Goal: Task Accomplishment & Management: Use online tool/utility

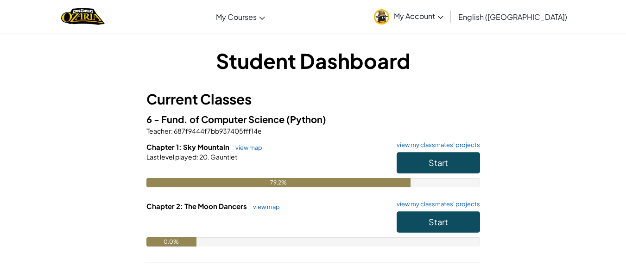
click at [449, 152] on h6 "Chapter 1: Sky Mountain view map view my classmates' projects" at bounding box center [312, 147] width 333 height 10
click at [430, 164] on span "Start" at bounding box center [437, 162] width 19 height 11
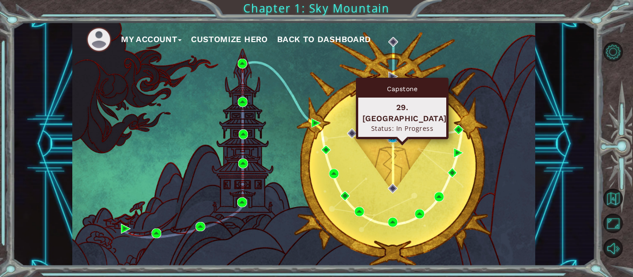
click at [391, 137] on img at bounding box center [393, 138] width 10 height 10
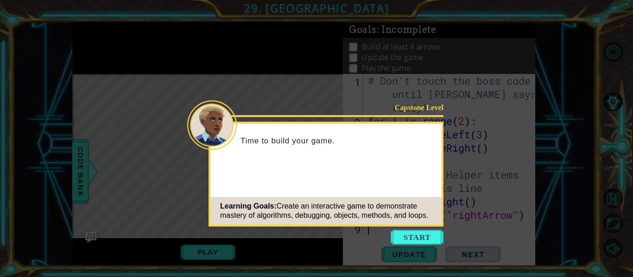
drag, startPoint x: 401, startPoint y: 230, endPoint x: 406, endPoint y: 226, distance: 5.9
click at [404, 227] on body "1 ההההההההההההההההההההההההההההההההההההההההההההההההההההההההההההההההההההההההההההה…" at bounding box center [316, 138] width 633 height 277
drag, startPoint x: 415, startPoint y: 230, endPoint x: 417, endPoint y: 225, distance: 5.4
click at [416, 230] on button "Start" at bounding box center [416, 237] width 53 height 15
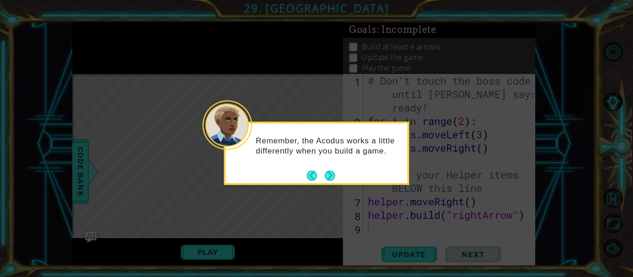
click at [329, 175] on button "Next" at bounding box center [330, 176] width 10 height 10
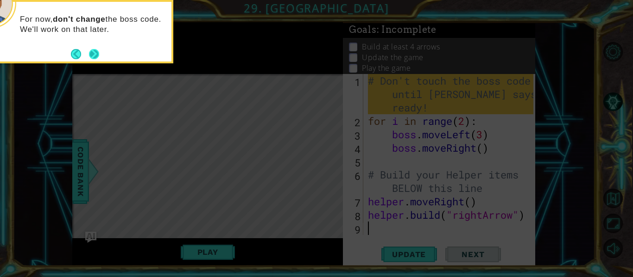
click at [93, 57] on button "Next" at bounding box center [94, 54] width 10 height 10
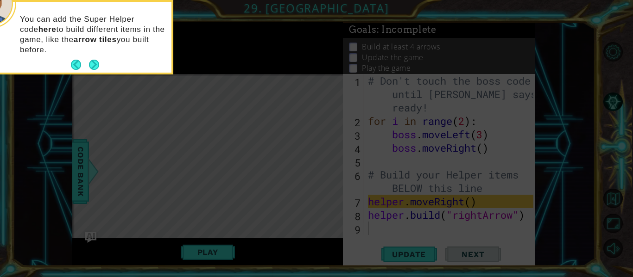
drag, startPoint x: 98, startPoint y: 66, endPoint x: 97, endPoint y: 74, distance: 7.9
click at [97, 68] on button "Next" at bounding box center [94, 65] width 10 height 10
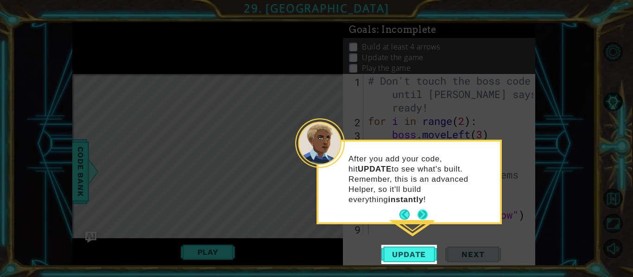
click at [419, 210] on button "Next" at bounding box center [422, 215] width 10 height 10
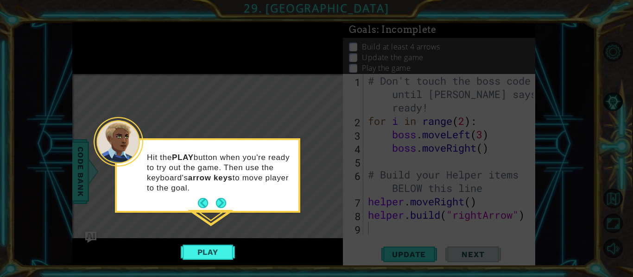
click at [228, 204] on div "Hit the PLAY button when you're ready to try out the game. Then use the keyboar…" at bounding box center [208, 175] width 182 height 71
click at [220, 208] on button "Next" at bounding box center [221, 203] width 10 height 10
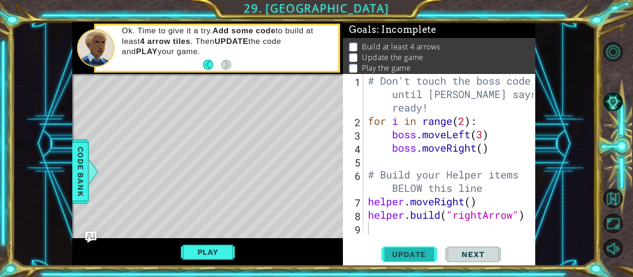
click at [404, 253] on span "Update" at bounding box center [408, 254] width 52 height 9
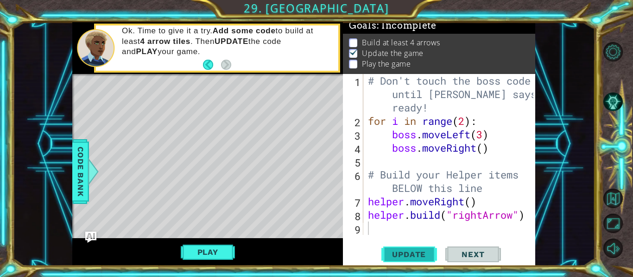
click at [402, 254] on span "Update" at bounding box center [408, 254] width 52 height 9
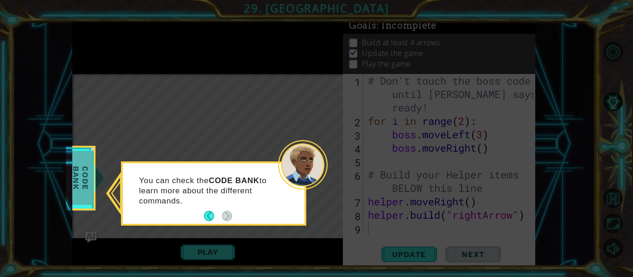
click at [81, 168] on span "Code Bank" at bounding box center [81, 178] width 24 height 53
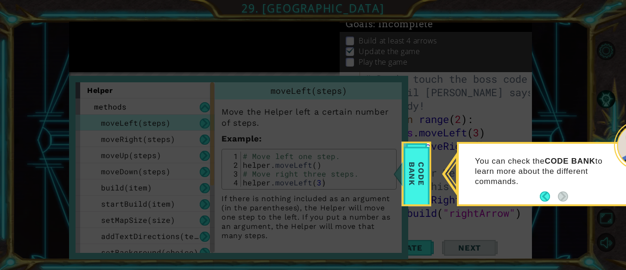
drag, startPoint x: 295, startPoint y: 202, endPoint x: 493, endPoint y: 135, distance: 208.8
click at [295, 201] on icon at bounding box center [316, 138] width 633 height 277
drag, startPoint x: 145, startPoint y: 113, endPoint x: 152, endPoint y: 115, distance: 7.2
click at [149, 115] on icon at bounding box center [316, 138] width 633 height 277
click at [167, 165] on icon at bounding box center [316, 138] width 633 height 277
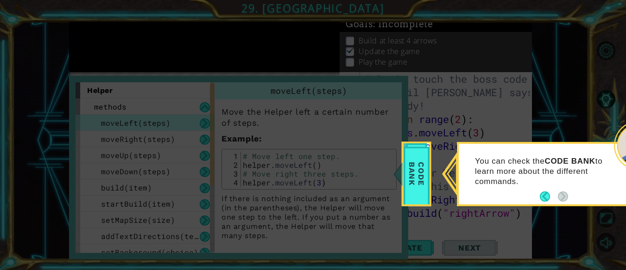
drag, startPoint x: 198, startPoint y: 145, endPoint x: 280, endPoint y: 144, distance: 82.0
click at [233, 144] on icon at bounding box center [316, 138] width 633 height 277
click at [404, 195] on span "Code Bank" at bounding box center [416, 173] width 24 height 53
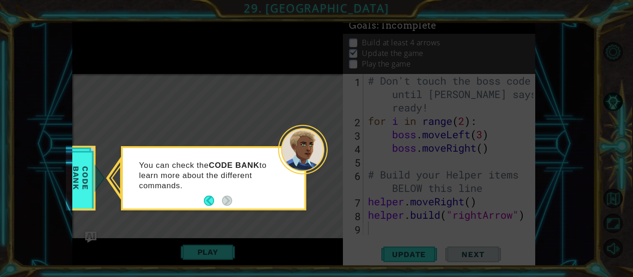
drag, startPoint x: 407, startPoint y: 233, endPoint x: 444, endPoint y: 226, distance: 37.3
click at [420, 232] on icon at bounding box center [316, 138] width 633 height 277
click at [202, 244] on icon at bounding box center [316, 138] width 633 height 277
drag, startPoint x: 72, startPoint y: 181, endPoint x: 157, endPoint y: 166, distance: 86.5
click at [72, 181] on div "1 ההההההההההההההההההההההההההההההההההההההההההההההההההההההההההההההההההההההההההההה…" at bounding box center [304, 144] width 582 height 244
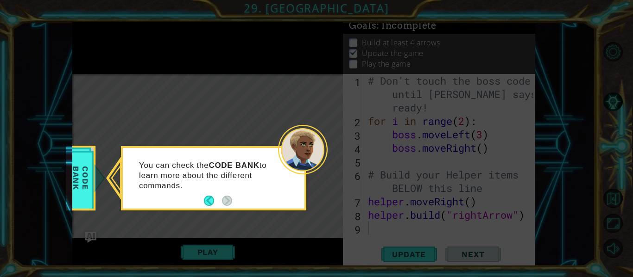
click at [98, 179] on icon at bounding box center [316, 138] width 633 height 277
click at [92, 179] on span "Code Bank" at bounding box center [81, 178] width 24 height 53
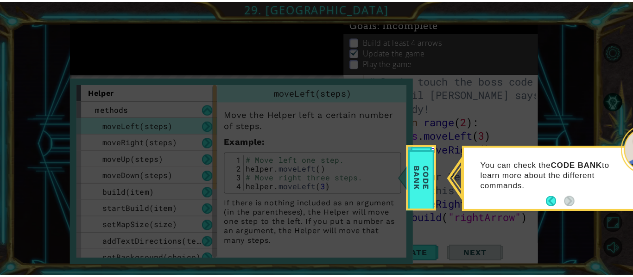
scroll to position [0, 0]
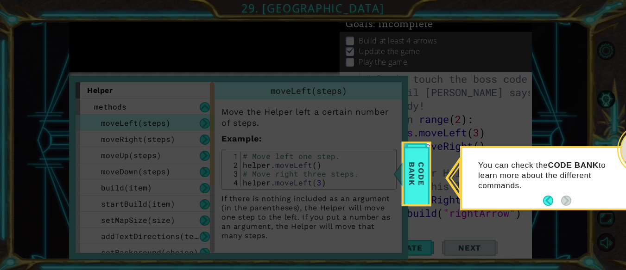
drag, startPoint x: 292, startPoint y: 171, endPoint x: 168, endPoint y: 216, distance: 132.0
click at [172, 215] on icon at bounding box center [316, 138] width 633 height 277
drag, startPoint x: 161, startPoint y: 221, endPoint x: 194, endPoint y: 95, distance: 130.2
click at [206, 67] on icon at bounding box center [316, 138] width 633 height 277
drag, startPoint x: 80, startPoint y: 94, endPoint x: 75, endPoint y: 112, distance: 18.2
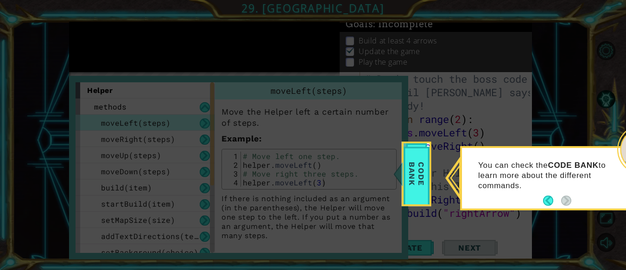
click at [75, 112] on icon at bounding box center [316, 138] width 633 height 277
drag, startPoint x: 414, startPoint y: 176, endPoint x: 407, endPoint y: 185, distance: 10.3
click at [408, 184] on span "Code Bank" at bounding box center [416, 173] width 24 height 53
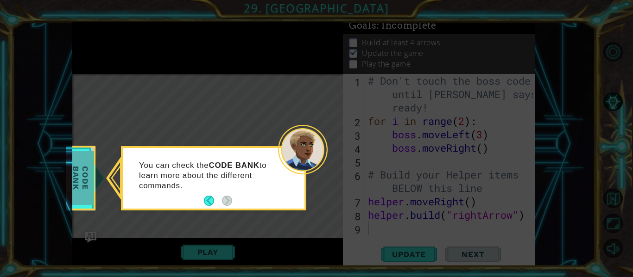
click at [86, 196] on span "Code Bank" at bounding box center [81, 178] width 24 height 53
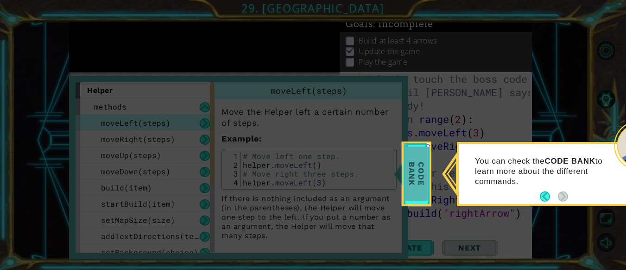
click at [416, 174] on span "Code Bank" at bounding box center [416, 173] width 24 height 53
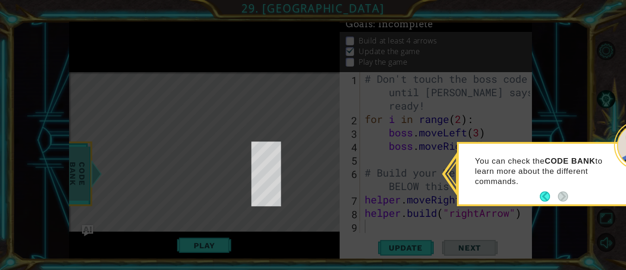
click at [416, 173] on icon at bounding box center [316, 138] width 633 height 277
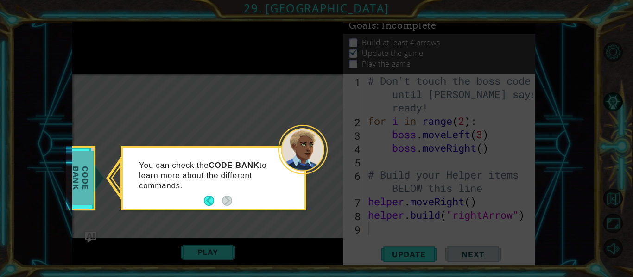
click at [92, 193] on span "Code Bank" at bounding box center [81, 178] width 24 height 53
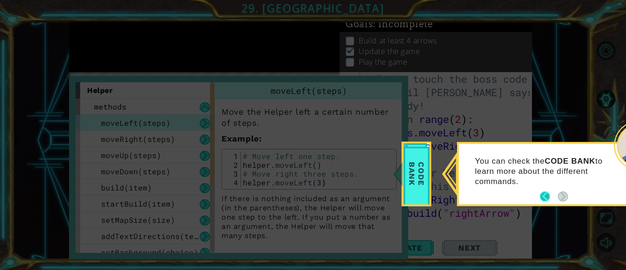
click at [542, 198] on button "Back" at bounding box center [548, 197] width 18 height 10
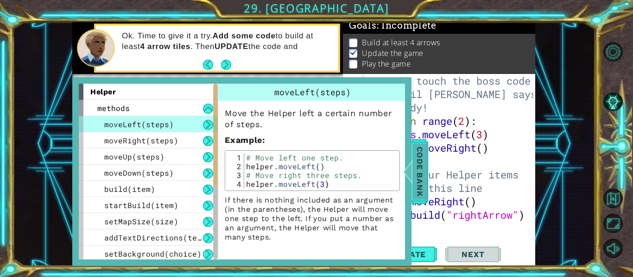
click at [412, 169] on div at bounding box center [408, 172] width 12 height 28
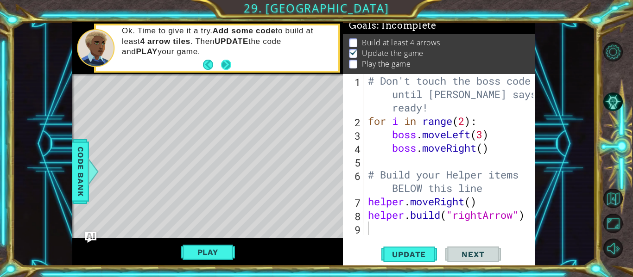
click at [226, 64] on button "Next" at bounding box center [226, 64] width 10 height 10
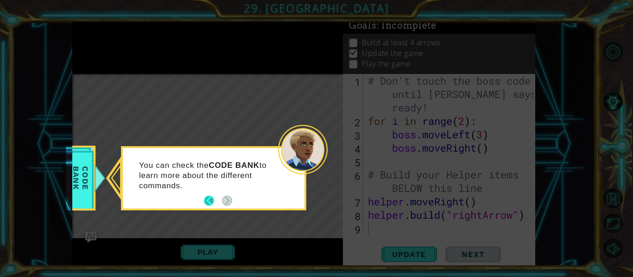
click at [205, 199] on div "You can check the CODE BANK to learn more about the different commands." at bounding box center [214, 178] width 182 height 61
click at [207, 199] on button "Back" at bounding box center [213, 201] width 18 height 10
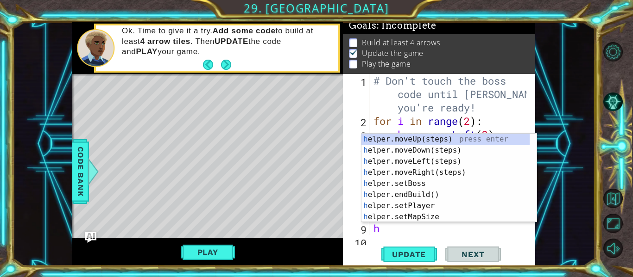
scroll to position [27, 0]
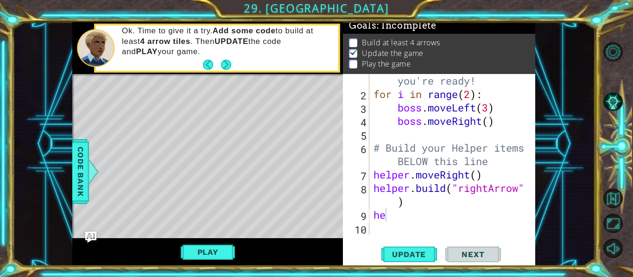
click at [493, 236] on div "he 1 2 3 4 5 6 7 8 9 10 # Don't touch the boss code until [PERSON_NAME] says yo…" at bounding box center [439, 170] width 192 height 192
click at [401, 258] on span "Update" at bounding box center [408, 254] width 52 height 9
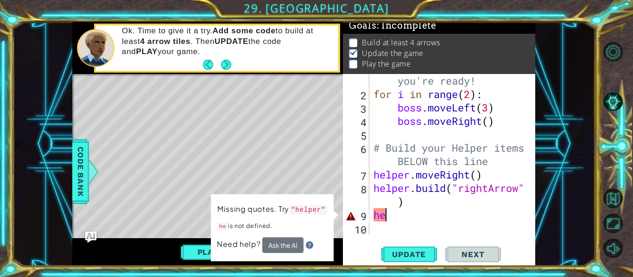
click at [422, 219] on div "# Don't touch the boss code until [PERSON_NAME] says you're ready! for i in ran…" at bounding box center [450, 154] width 159 height 215
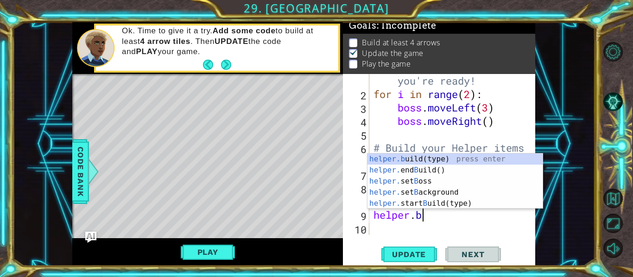
scroll to position [0, 2]
click at [493, 161] on div "helper.b uild(type) press enter helper. end B uild() press enter helper. set B …" at bounding box center [454, 193] width 175 height 78
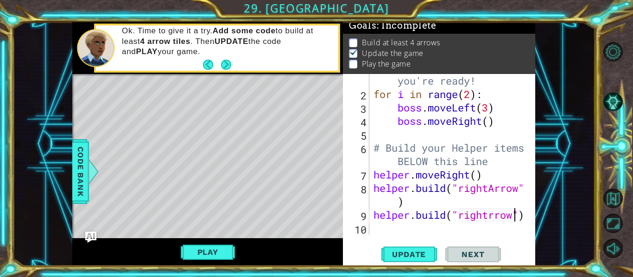
scroll to position [0, 6]
click at [489, 212] on div "# Don't touch the boss code until [PERSON_NAME] says you're ready! for i in ran…" at bounding box center [450, 154] width 159 height 215
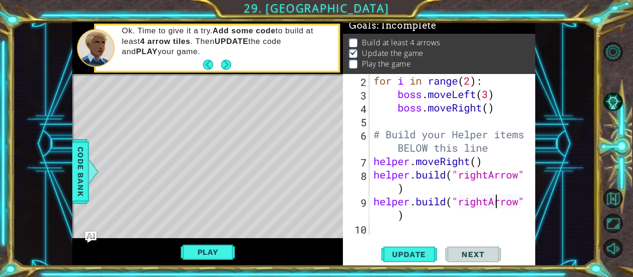
scroll to position [40, 0]
type textarea "[DOMAIN_NAME]("rightArrow")"
click at [420, 246] on button "Update" at bounding box center [409, 254] width 56 height 19
click at [424, 255] on span "Update" at bounding box center [408, 254] width 52 height 9
click at [397, 256] on span "Update" at bounding box center [408, 254] width 52 height 9
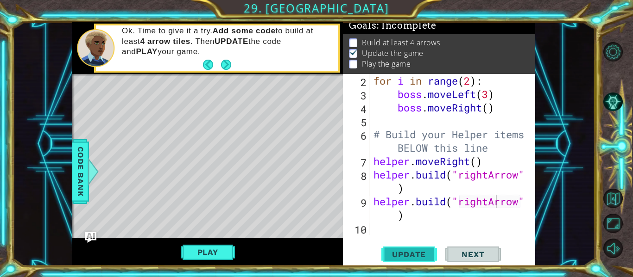
click at [410, 252] on span "Update" at bounding box center [408, 254] width 52 height 9
click at [411, 252] on span "Update" at bounding box center [408, 254] width 52 height 9
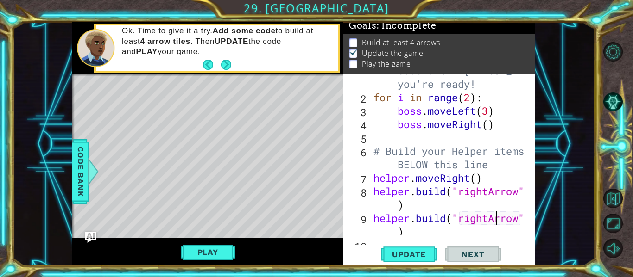
scroll to position [24, 0]
drag, startPoint x: 526, startPoint y: 44, endPoint x: 531, endPoint y: 30, distance: 15.1
click at [531, 30] on div "Goals : Incomplete Build at least 4 arrows Update the game Play the game" at bounding box center [439, 48] width 192 height 52
click at [400, 257] on span "Update" at bounding box center [408, 254] width 52 height 9
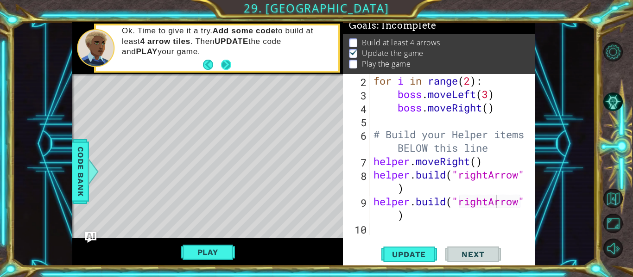
click at [227, 67] on button "Next" at bounding box center [226, 64] width 10 height 10
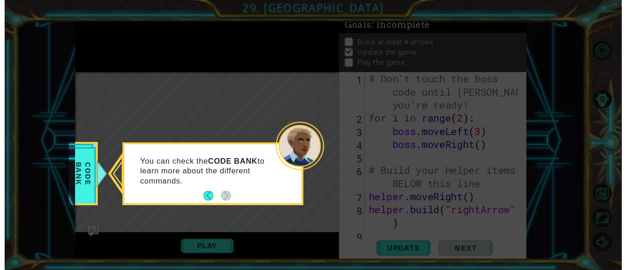
scroll to position [0, 0]
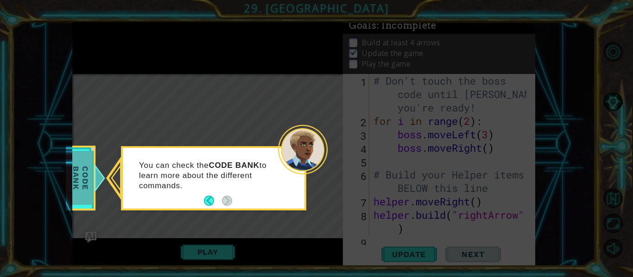
click at [91, 162] on span "Code Bank" at bounding box center [81, 178] width 24 height 53
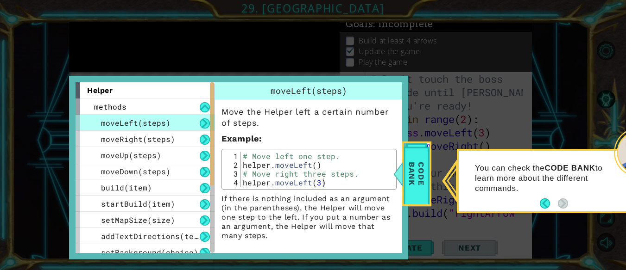
scroll to position [15, 0]
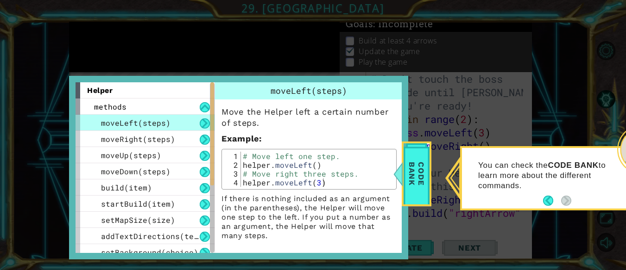
click at [156, 123] on span "moveLeft(steps)" at bounding box center [135, 123] width 69 height 10
click at [158, 143] on span "moveRight(steps)" at bounding box center [138, 139] width 74 height 10
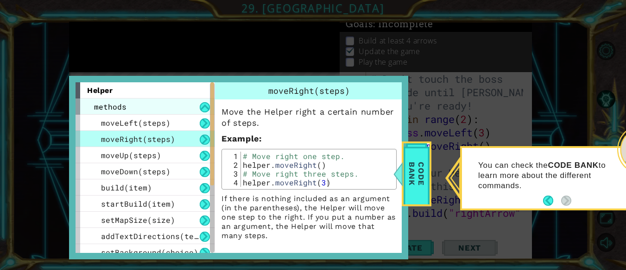
drag, startPoint x: 154, startPoint y: 102, endPoint x: 150, endPoint y: 107, distance: 6.2
click at [152, 103] on div "methods" at bounding box center [144, 107] width 139 height 16
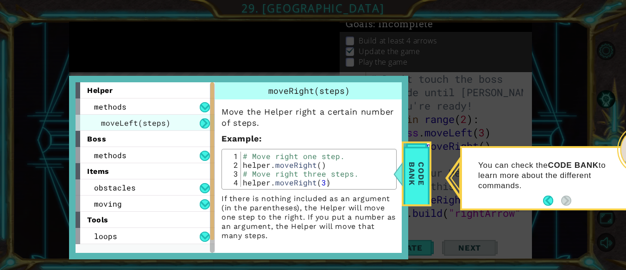
click at [141, 131] on div "boss" at bounding box center [144, 139] width 139 height 16
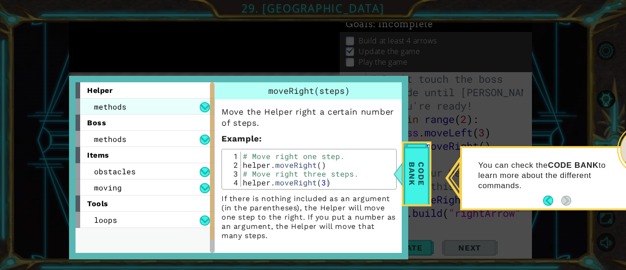
click at [145, 111] on div "methods" at bounding box center [144, 107] width 139 height 16
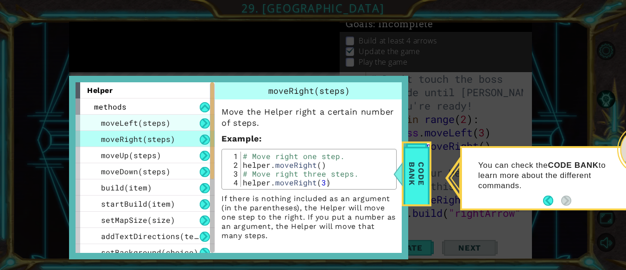
click at [150, 121] on span "moveLeft(steps)" at bounding box center [135, 123] width 69 height 10
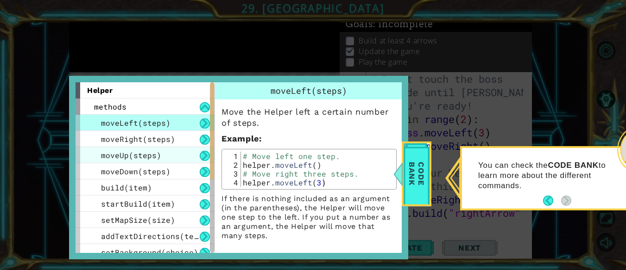
click at [144, 152] on span "moveUp(steps)" at bounding box center [131, 155] width 60 height 10
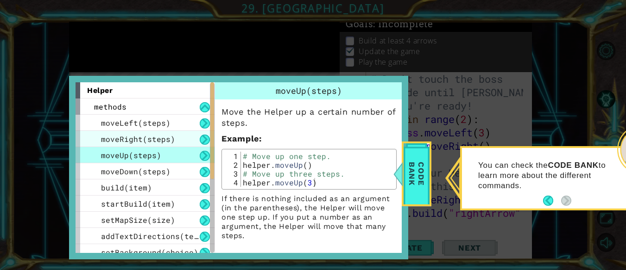
click at [149, 141] on span "moveRight(steps)" at bounding box center [138, 139] width 74 height 10
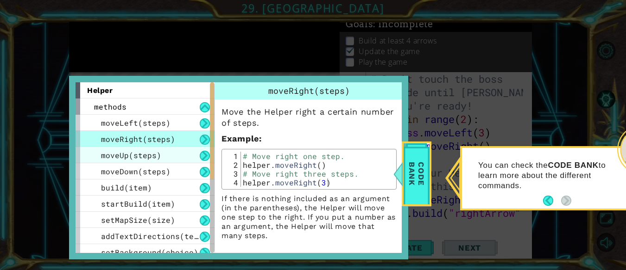
click at [141, 157] on span "moveUp(steps)" at bounding box center [131, 155] width 60 height 10
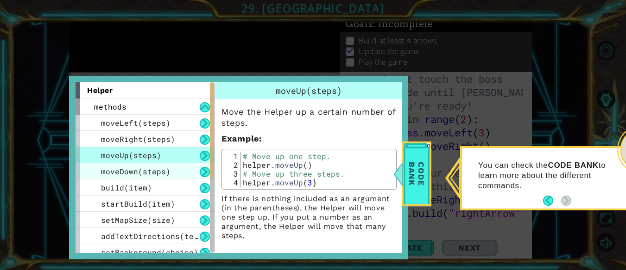
drag, startPoint x: 134, startPoint y: 174, endPoint x: 155, endPoint y: 165, distance: 22.0
click at [136, 173] on span "moveDown(steps)" at bounding box center [135, 172] width 69 height 10
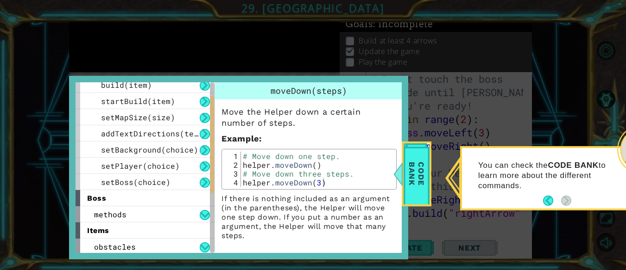
scroll to position [154, 0]
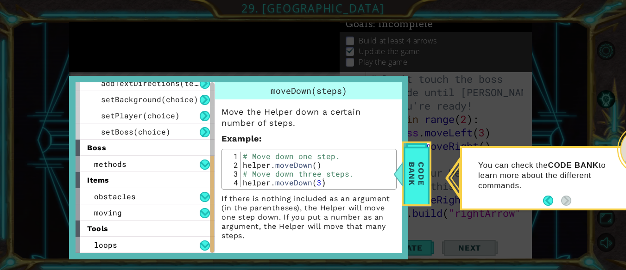
click at [124, 144] on div "boss" at bounding box center [144, 148] width 139 height 16
click at [121, 161] on span "methods" at bounding box center [110, 164] width 32 height 10
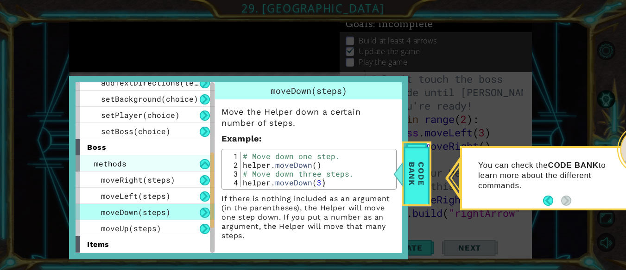
click at [121, 161] on span "methods" at bounding box center [110, 164] width 32 height 10
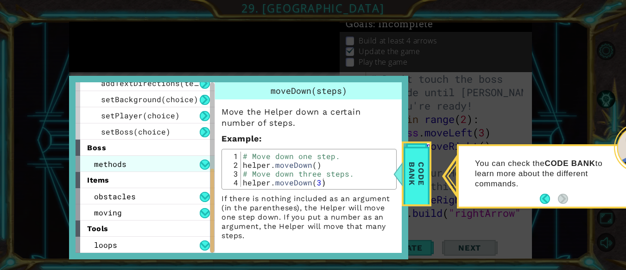
scroll to position [15, 0]
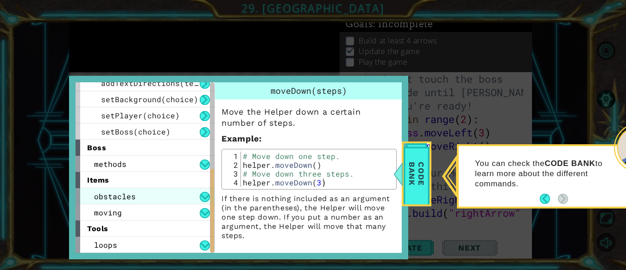
click at [131, 193] on span "obstacles" at bounding box center [115, 197] width 42 height 10
click at [132, 194] on span "obstacles" at bounding box center [115, 196] width 42 height 10
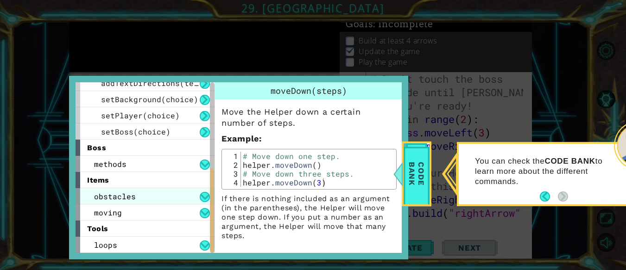
scroll to position [0, 0]
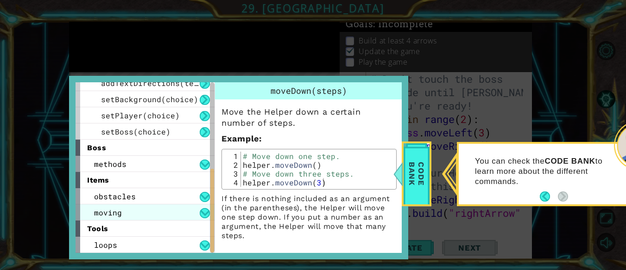
click at [130, 213] on div "moving" at bounding box center [144, 213] width 139 height 16
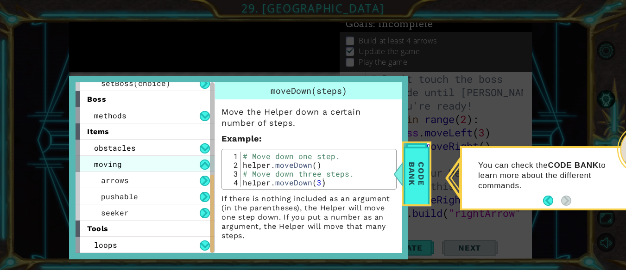
scroll to position [15, 0]
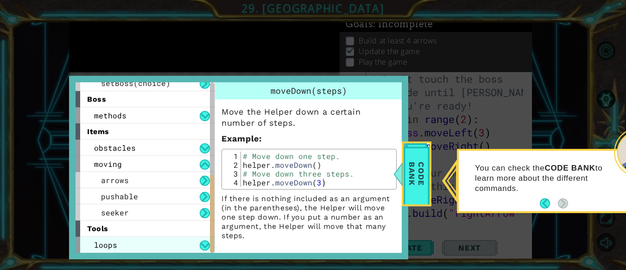
drag, startPoint x: 171, startPoint y: 251, endPoint x: 178, endPoint y: 239, distance: 13.9
click at [171, 251] on div "loops" at bounding box center [144, 245] width 139 height 16
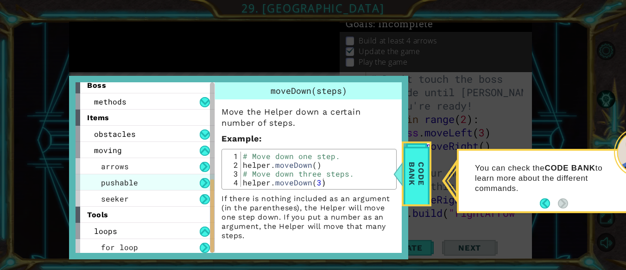
scroll to position [219, 0]
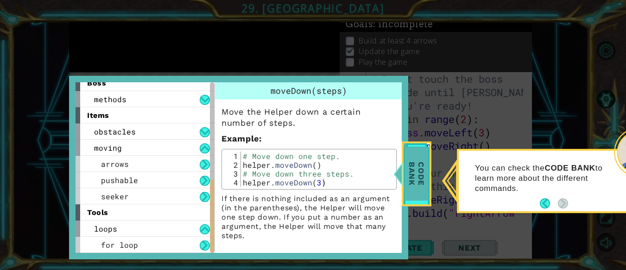
click at [405, 151] on span "Code Bank" at bounding box center [416, 173] width 24 height 53
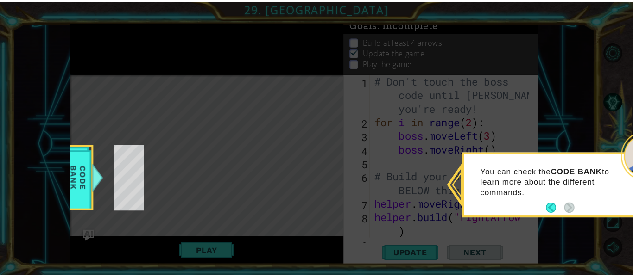
scroll to position [16, 0]
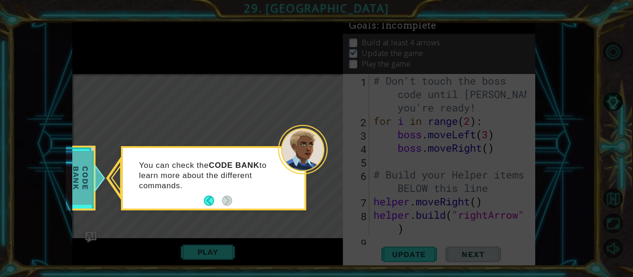
click at [87, 167] on span "Code Bank" at bounding box center [81, 178] width 24 height 53
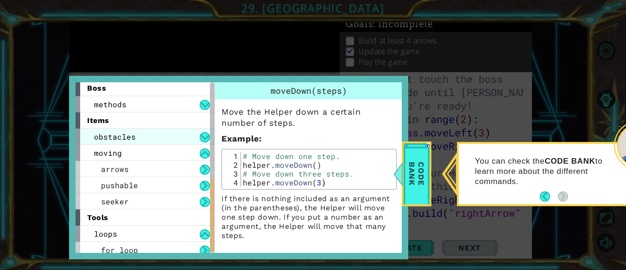
scroll to position [0, 0]
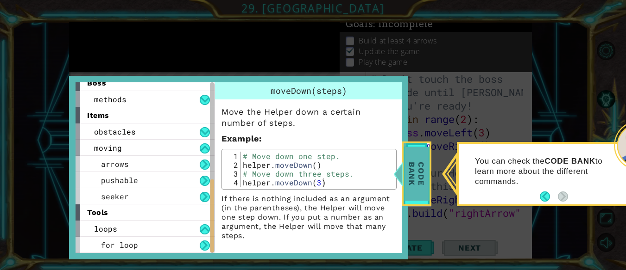
click at [395, 175] on div at bounding box center [398, 174] width 12 height 28
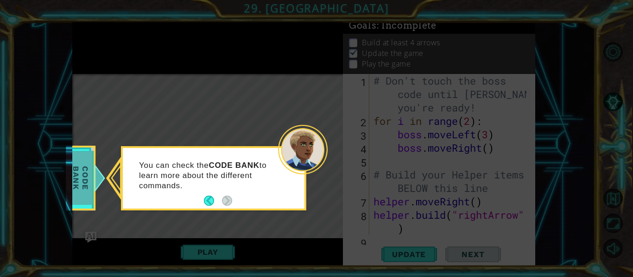
click at [78, 182] on span "Code Bank" at bounding box center [81, 178] width 24 height 53
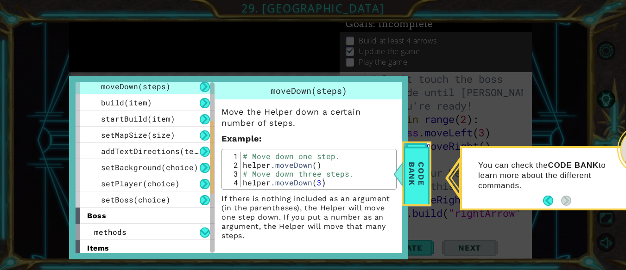
scroll to position [87, 0]
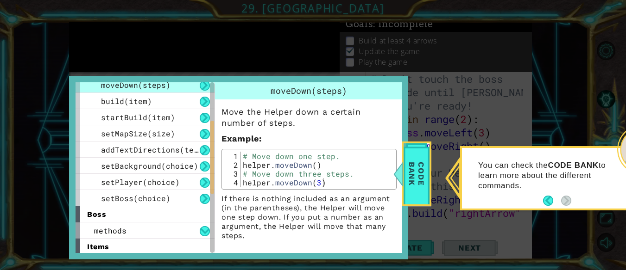
drag, startPoint x: 210, startPoint y: 208, endPoint x: 243, endPoint y: 150, distance: 67.4
click at [243, 150] on div "helper methods moveLeft(steps) moveRight(steps) moveUp(steps) moveDown(steps) b…" at bounding box center [238, 167] width 326 height 171
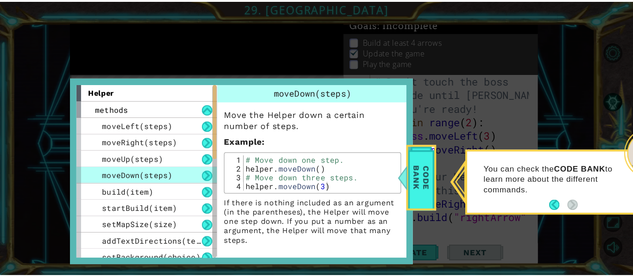
scroll to position [15, 0]
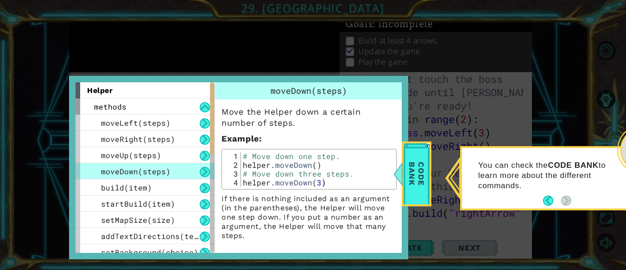
drag, startPoint x: 204, startPoint y: 175, endPoint x: 211, endPoint y: 174, distance: 7.0
click at [204, 175] on button at bounding box center [205, 172] width 10 height 10
click at [208, 174] on button at bounding box center [205, 172] width 10 height 10
click at [206, 183] on button at bounding box center [205, 188] width 10 height 10
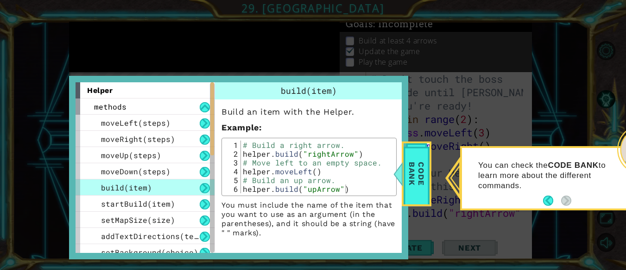
drag, startPoint x: 258, startPoint y: 8, endPoint x: 240, endPoint y: -1, distance: 20.1
click at [240, 0] on html "1 ההההההההההההההההההההההההההההההההההההההההההההההההההההההההההההההההההההההההההההה…" at bounding box center [313, 135] width 626 height 270
click at [184, 114] on div "methods" at bounding box center [144, 107] width 139 height 16
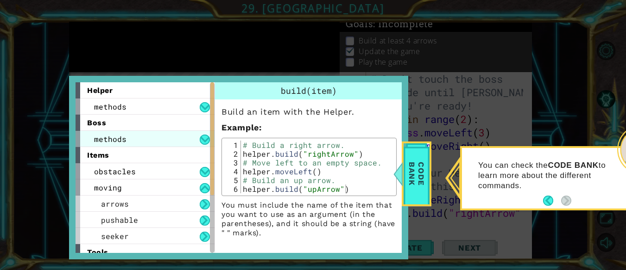
drag, startPoint x: 184, startPoint y: 119, endPoint x: 184, endPoint y: 137, distance: 17.6
click at [184, 137] on div "helper methods moveLeft(steps) moveRight(steps) moveUp(steps) moveDown(steps) b…" at bounding box center [148, 167] width 146 height 171
click at [184, 139] on div "methods" at bounding box center [144, 139] width 139 height 16
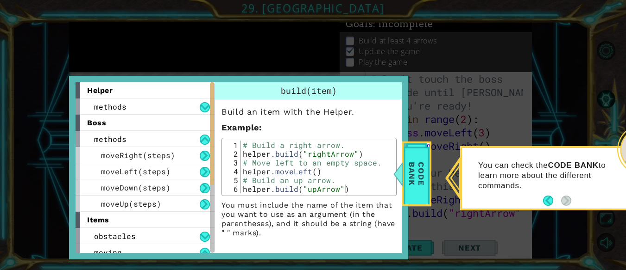
type textarea "helper.moveLeft()"
drag, startPoint x: 257, startPoint y: 117, endPoint x: 299, endPoint y: -18, distance: 140.9
drag, startPoint x: 257, startPoint y: 14, endPoint x: 232, endPoint y: 18, distance: 25.3
drag, startPoint x: 231, startPoint y: 18, endPoint x: 0, endPoint y: -22, distance: 234.5
click at [409, 181] on span "Code Bank" at bounding box center [416, 173] width 24 height 53
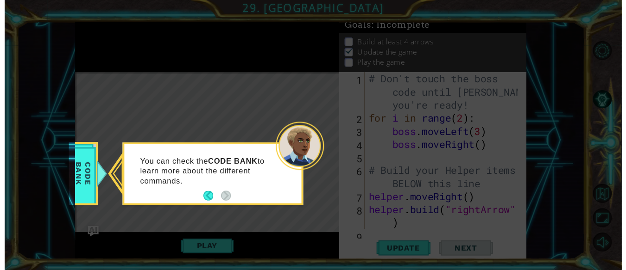
scroll to position [16, 0]
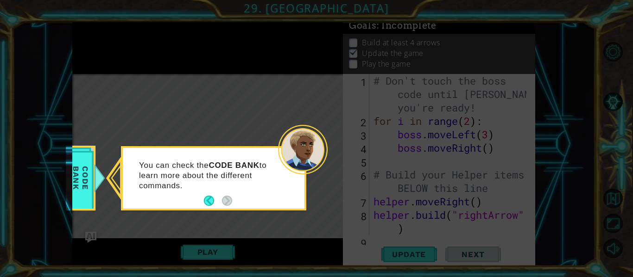
click at [71, 68] on icon at bounding box center [316, 138] width 633 height 277
click at [84, 198] on span "Code Bank" at bounding box center [81, 178] width 24 height 53
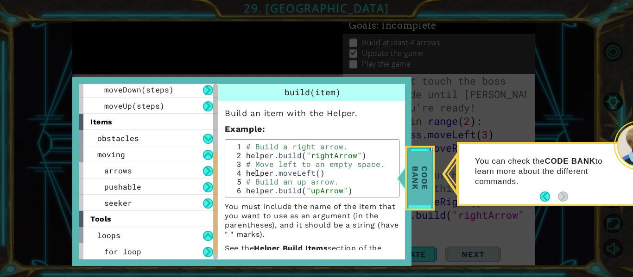
click at [432, 199] on div "Code Bank" at bounding box center [420, 178] width 30 height 65
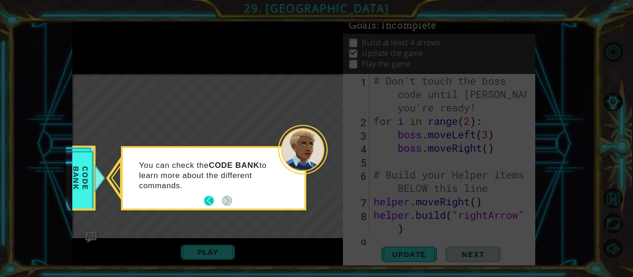
click at [214, 198] on button "Back" at bounding box center [213, 201] width 18 height 10
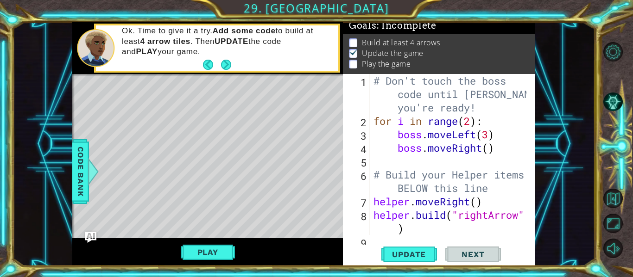
click at [424, 267] on div "1 ההההההההההההההההההההההההההההההההההההההההההההההההההההההההההההההההההההההההההההה…" at bounding box center [316, 138] width 633 height 277
drag, startPoint x: 428, startPoint y: 249, endPoint x: 419, endPoint y: 245, distance: 9.5
click at [425, 249] on button "Update" at bounding box center [409, 254] width 56 height 19
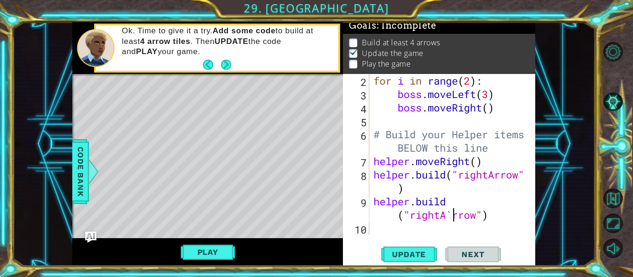
scroll to position [40, 0]
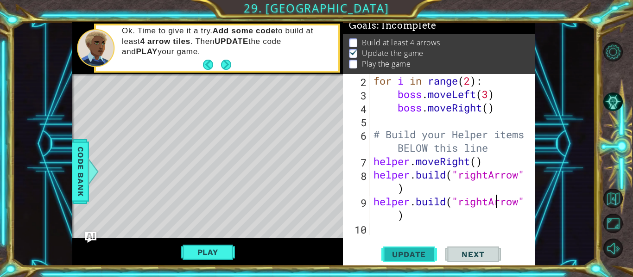
click at [413, 251] on span "Update" at bounding box center [408, 254] width 52 height 9
click at [430, 190] on div "for i in range ( 2 ) : boss . moveLeft ( 3 ) boss . moveRight ( ) # Build your …" at bounding box center [450, 168] width 159 height 188
type textarea "[DOMAIN_NAME]("rightArrow")"
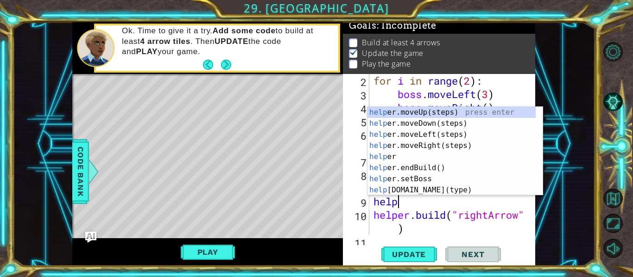
type textarea "helper"
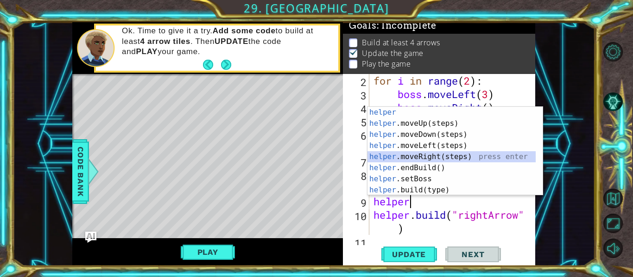
click at [430, 160] on div "helper press enter helper .moveUp(steps) press enter helper .moveDown(steps) pr…" at bounding box center [451, 162] width 168 height 111
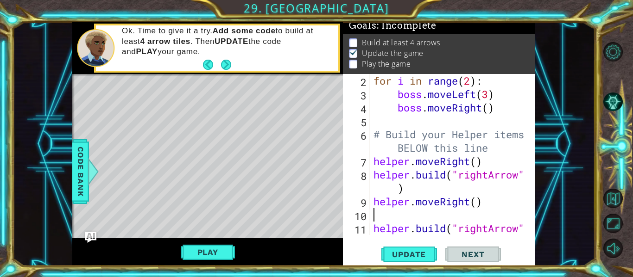
scroll to position [0, 0]
type textarea "e"
click at [410, 259] on span "Update" at bounding box center [408, 254] width 52 height 9
click at [412, 263] on button "Update" at bounding box center [409, 254] width 56 height 19
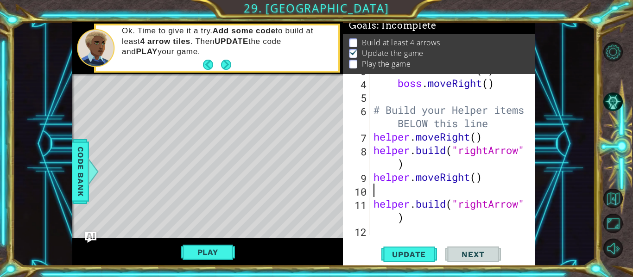
scroll to position [67, 0]
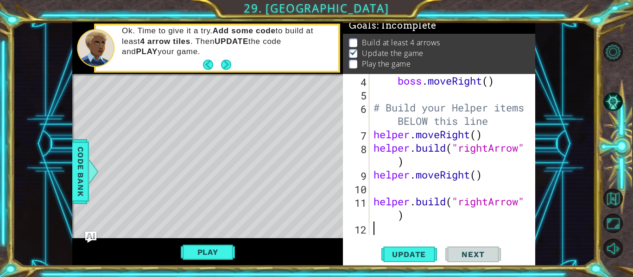
type textarea "h"
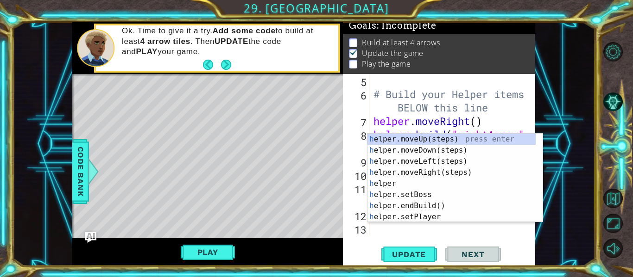
scroll to position [81, 0]
click at [427, 171] on div "h elper.moveUp(steps) press enter h elper.moveDown(steps) press enter h elper.m…" at bounding box center [451, 189] width 168 height 111
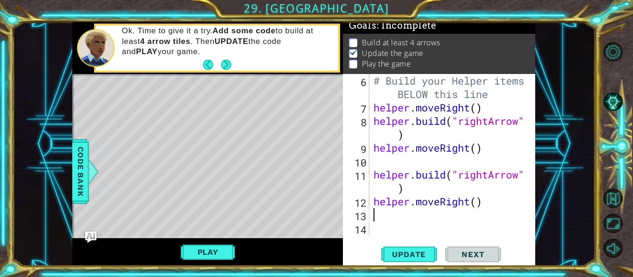
scroll to position [94, 0]
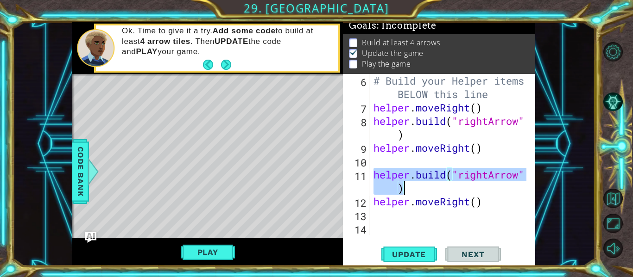
drag, startPoint x: 375, startPoint y: 182, endPoint x: 407, endPoint y: 192, distance: 33.5
click at [407, 192] on div "# Build your Helper items BELOW this line helper . moveRight ( ) helper . build…" at bounding box center [450, 174] width 159 height 201
type textarea "[DOMAIN_NAME]("rightArrow")"
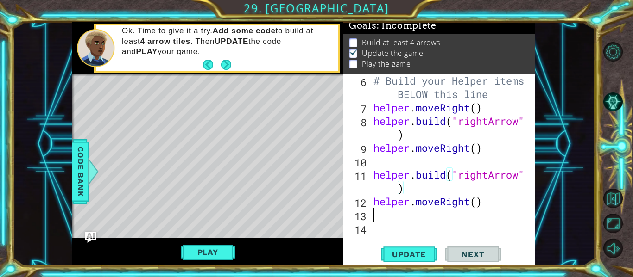
click at [390, 215] on div "# Build your Helper items BELOW this line helper . moveRight ( ) helper . build…" at bounding box center [450, 174] width 159 height 201
paste textarea "[DOMAIN_NAME]("rightArrow")"
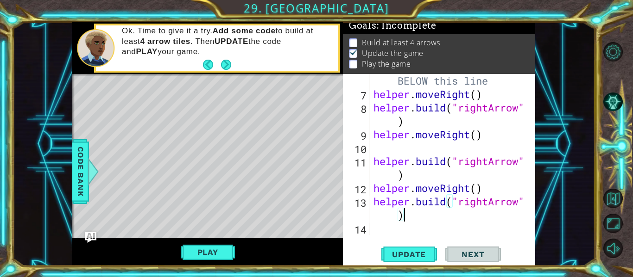
scroll to position [107, 0]
type textarea "[DOMAIN_NAME]("rightArrow")"
click at [422, 258] on span "Update" at bounding box center [408, 254] width 52 height 9
click at [387, 225] on div "# Build your Helper items BELOW this line helper . moveRight ( ) helper . build…" at bounding box center [450, 161] width 159 height 201
type textarea "h"
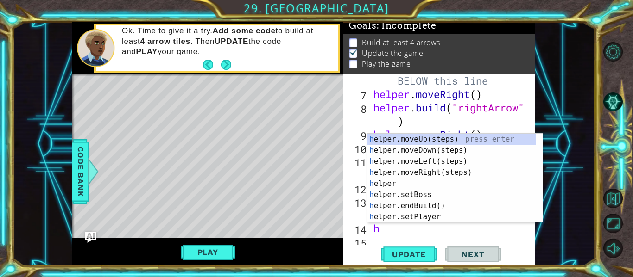
scroll to position [121, 0]
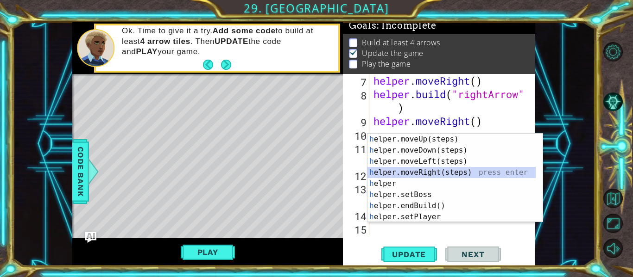
click at [438, 170] on div "h elper.moveUp(steps) press enter h elper.moveDown(steps) press enter h elper.m…" at bounding box center [451, 189] width 168 height 111
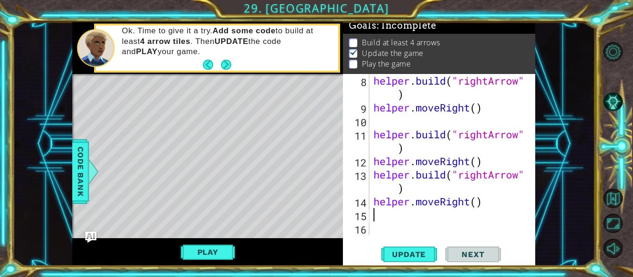
scroll to position [134, 0]
type textarea "h"
click at [440, 223] on div "helper . build ( "rightArrow" ) helper . moveRight ( ) helper . build ( "rightA…" at bounding box center [450, 174] width 159 height 201
click at [413, 224] on div "helper . build ( "rightArrow" ) helper . moveRight ( ) helper . build ( "rightA…" at bounding box center [450, 174] width 159 height 201
click at [400, 216] on div "helper . build ( "rightArrow" ) helper . moveRight ( ) helper . build ( "rightA…" at bounding box center [450, 174] width 159 height 201
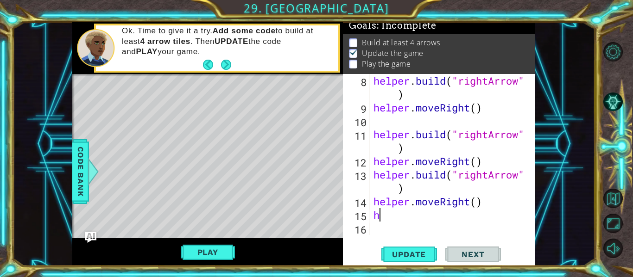
type textarea "h"
paste textarea "[DOMAIN_NAME]("rightArrow")"
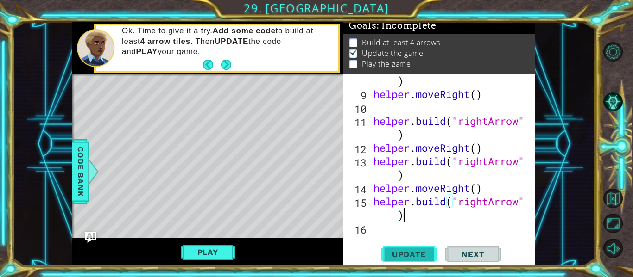
type textarea "[DOMAIN_NAME]("rightArrow")"
click at [414, 252] on span "Update" at bounding box center [408, 254] width 52 height 9
click at [215, 254] on button "Play" at bounding box center [208, 253] width 54 height 18
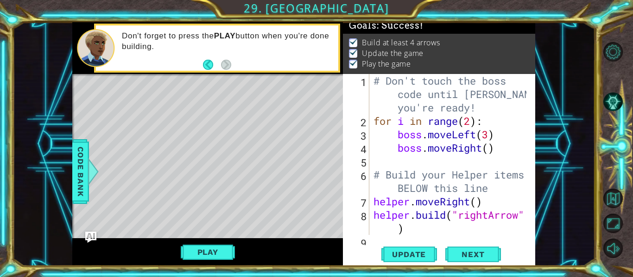
scroll to position [0, 0]
click at [472, 258] on span "Next" at bounding box center [472, 255] width 41 height 9
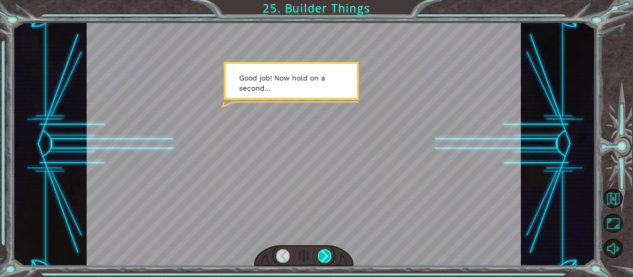
click at [324, 252] on div at bounding box center [324, 256] width 13 height 13
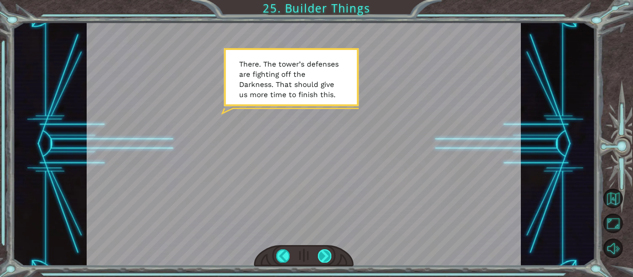
click at [324, 258] on div at bounding box center [324, 256] width 13 height 13
click at [322, 259] on div at bounding box center [324, 256] width 13 height 13
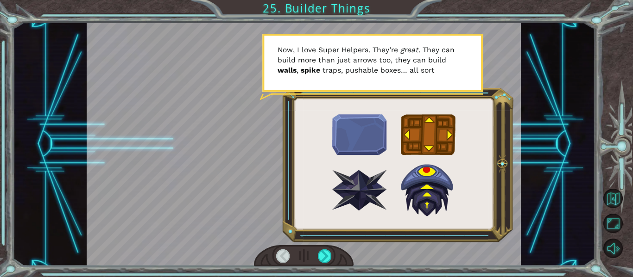
click at [432, 209] on div at bounding box center [304, 144] width 434 height 244
drag, startPoint x: 424, startPoint y: 120, endPoint x: 429, endPoint y: 119, distance: 5.7
click at [425, 120] on div at bounding box center [304, 144] width 434 height 244
click at [446, 132] on div at bounding box center [304, 144] width 434 height 244
click at [327, 263] on div at bounding box center [324, 256] width 13 height 13
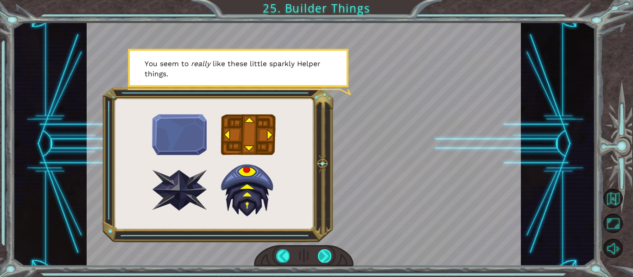
click at [319, 262] on div at bounding box center [324, 256] width 13 height 13
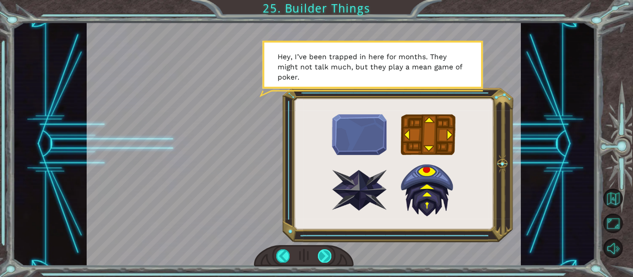
click at [325, 251] on div at bounding box center [324, 256] width 13 height 13
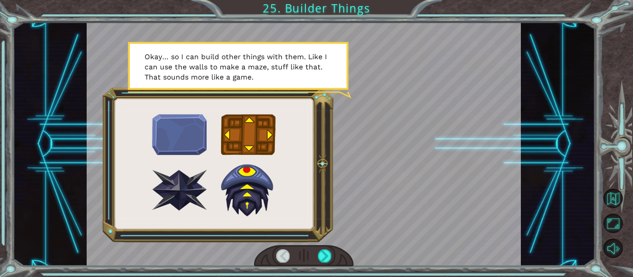
click at [329, 243] on div at bounding box center [304, 144] width 434 height 244
click at [326, 252] on div at bounding box center [324, 256] width 13 height 13
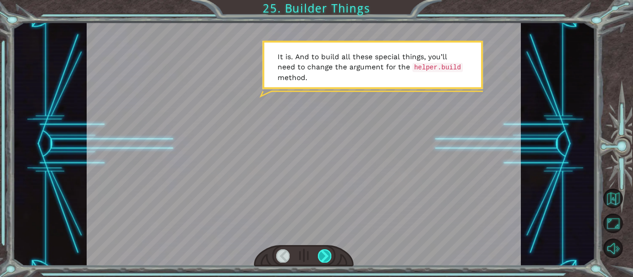
click at [329, 256] on div at bounding box center [324, 256] width 13 height 13
